Goal: Task Accomplishment & Management: Manage account settings

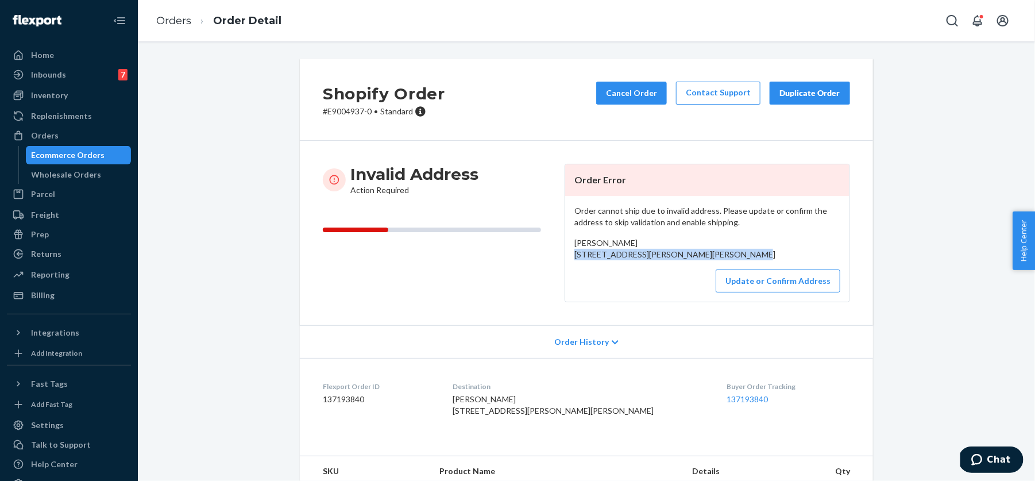
drag, startPoint x: 570, startPoint y: 252, endPoint x: 661, endPoint y: 279, distance: 94.3
click at [661, 279] on div "Order cannot ship due to invalid address. Please update or confirm the address …" at bounding box center [707, 249] width 284 height 106
copy span "[STREET_ADDRESS][PERSON_NAME][PERSON_NAME]"
click at [797, 292] on button "Update or Confirm Address" at bounding box center [778, 280] width 125 height 23
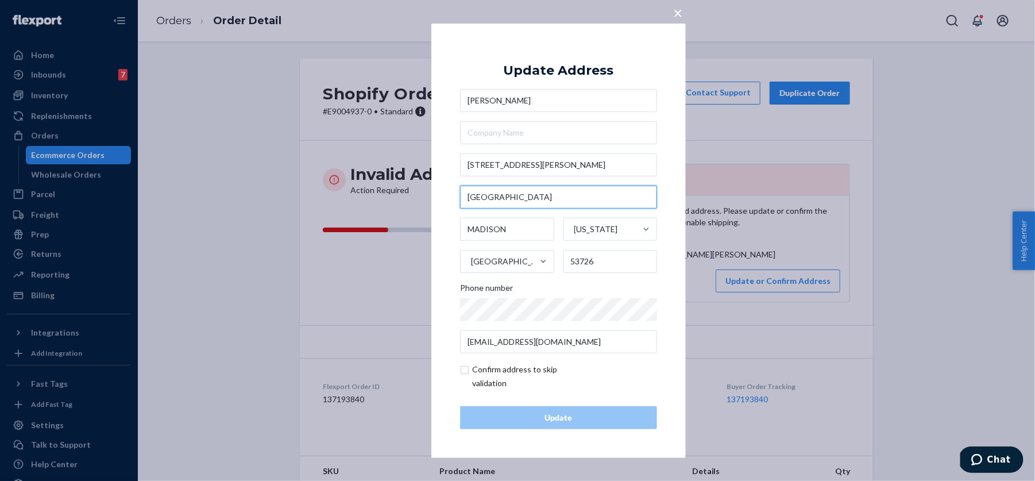
drag, startPoint x: 523, startPoint y: 192, endPoint x: 423, endPoint y: 192, distance: 99.4
click at [423, 192] on div "× Update Address [PERSON_NAME] [STREET_ADDRESS][PERSON_NAME][US_STATE] Phone nu…" at bounding box center [517, 240] width 1035 height 481
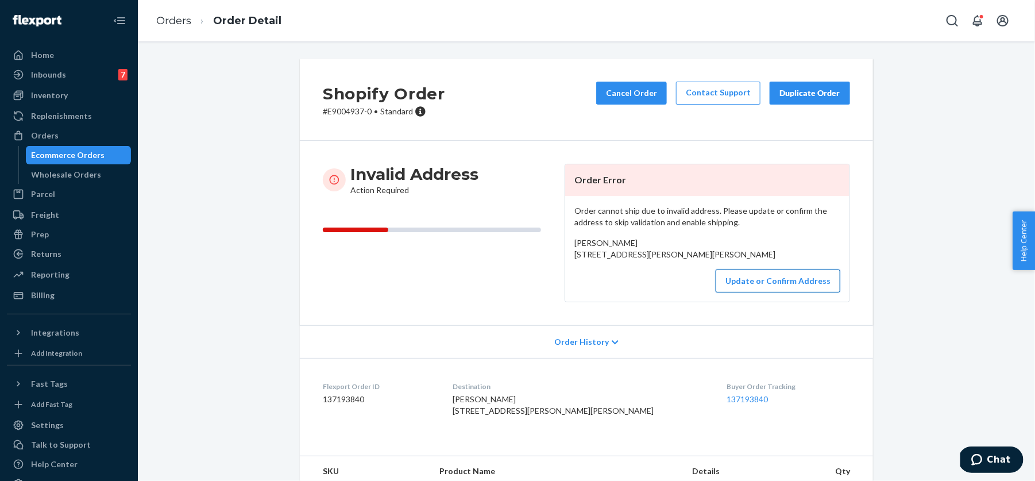
click at [785, 292] on button "Update or Confirm Address" at bounding box center [778, 280] width 125 height 23
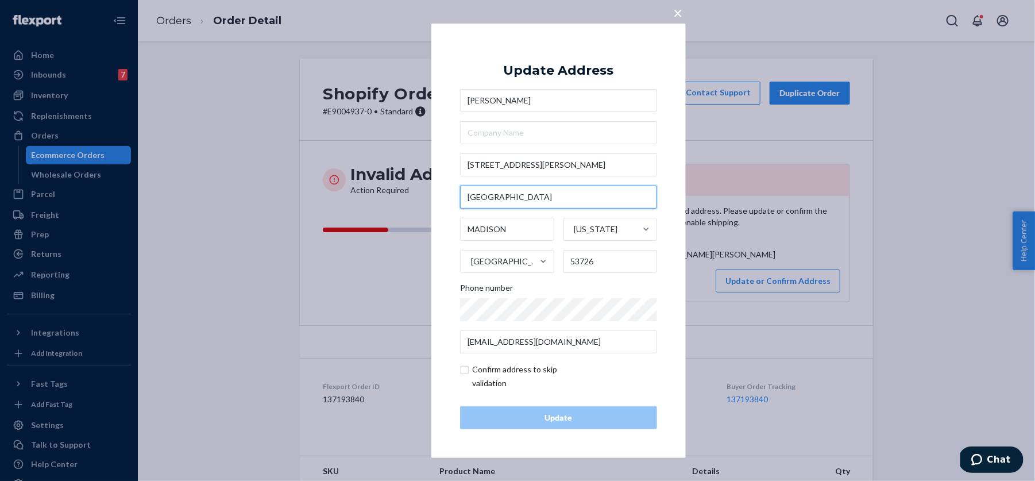
click at [472, 193] on input "[GEOGRAPHIC_DATA]" at bounding box center [558, 197] width 197 height 23
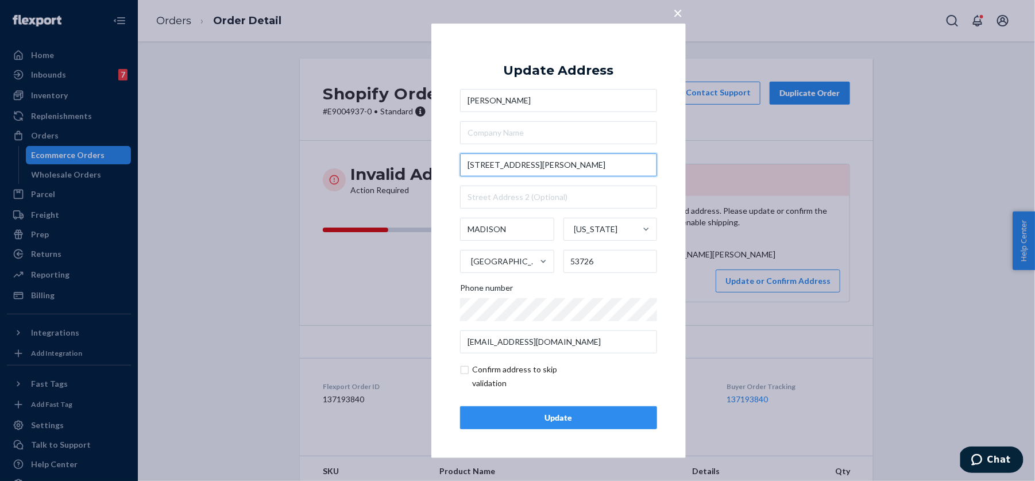
click at [482, 164] on input "[STREET_ADDRESS][PERSON_NAME]" at bounding box center [558, 164] width 197 height 23
click at [727, 227] on div "× Update Address [PERSON_NAME] [STREET_ADDRESS][PERSON_NAME][US_STATE] Phone nu…" at bounding box center [517, 240] width 1035 height 481
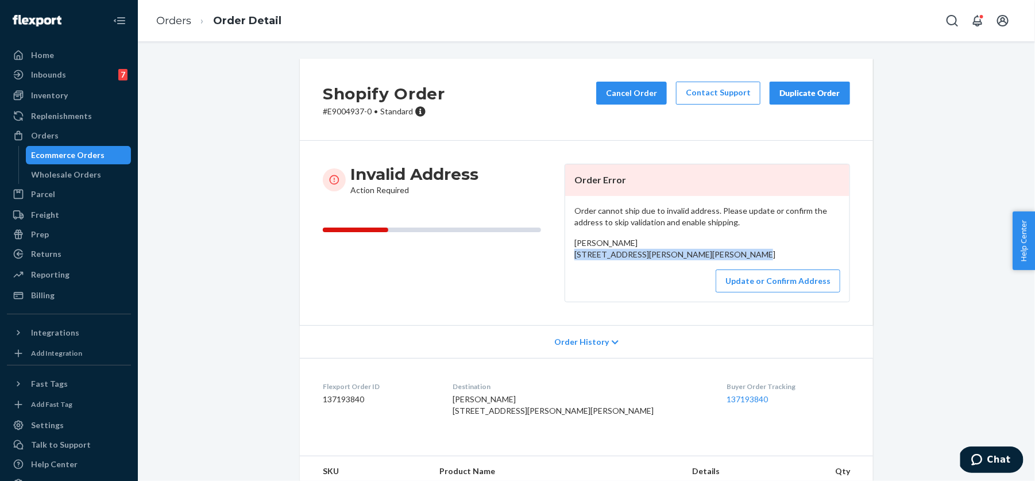
drag, startPoint x: 575, startPoint y: 254, endPoint x: 681, endPoint y: 279, distance: 108.6
click at [681, 279] on div "Order cannot ship due to invalid address. Please update or confirm the address …" at bounding box center [707, 249] width 284 height 106
copy span "[STREET_ADDRESS][PERSON_NAME][PERSON_NAME]"
